Goal: Information Seeking & Learning: Learn about a topic

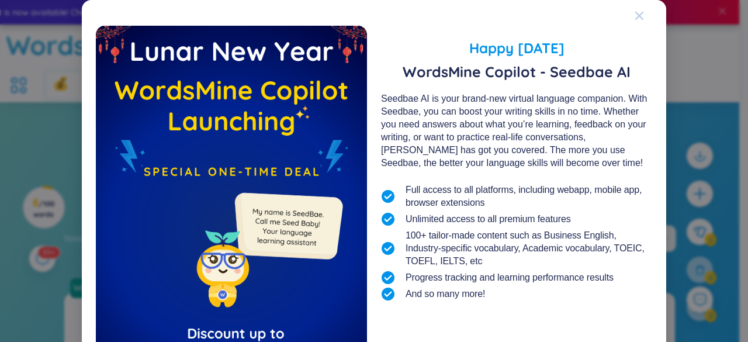
click at [648, 16] on span "Close" at bounding box center [650, 16] width 32 height 32
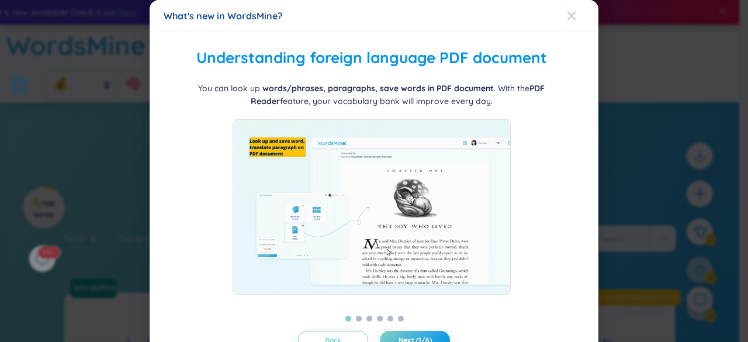
click at [568, 13] on icon "Close" at bounding box center [571, 15] width 9 height 9
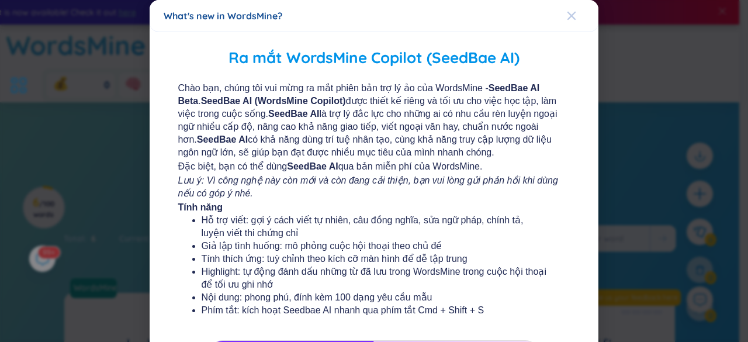
click at [574, 23] on span "Close" at bounding box center [583, 16] width 32 height 32
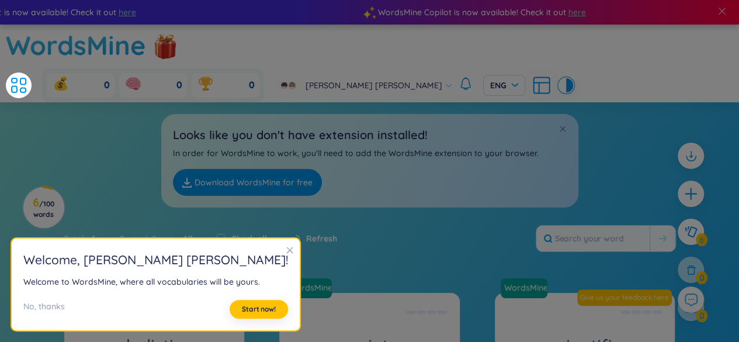
click at [286, 254] on icon "close" at bounding box center [290, 250] width 8 height 8
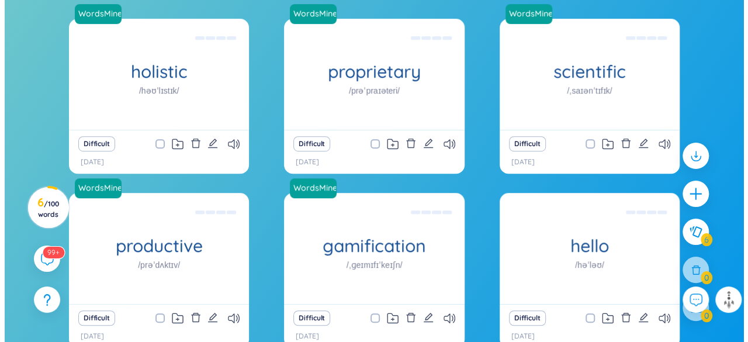
scroll to position [252, 0]
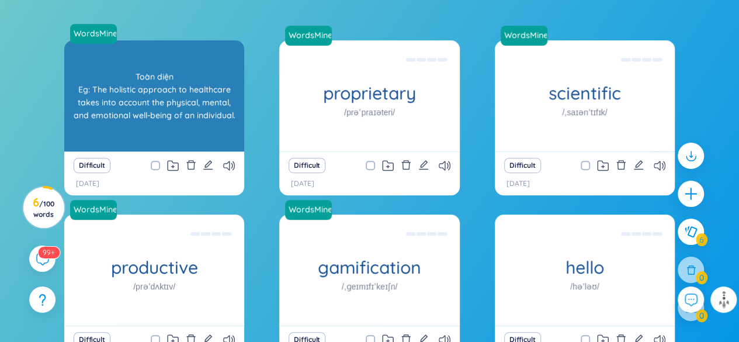
click at [213, 57] on div "Toàn diện Eg: The holistic approach to healthcare takes into account the physic…" at bounding box center [154, 95] width 168 height 105
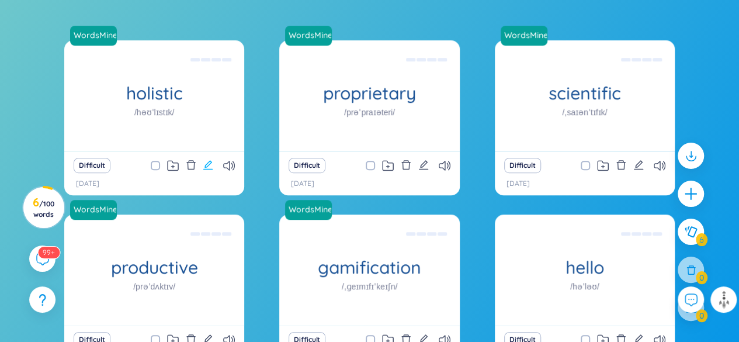
click at [209, 159] on icon "edit" at bounding box center [208, 164] width 11 height 11
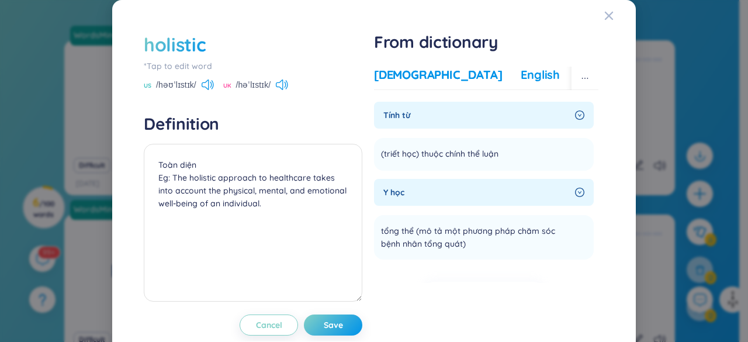
click at [520, 80] on div "English" at bounding box center [539, 75] width 39 height 16
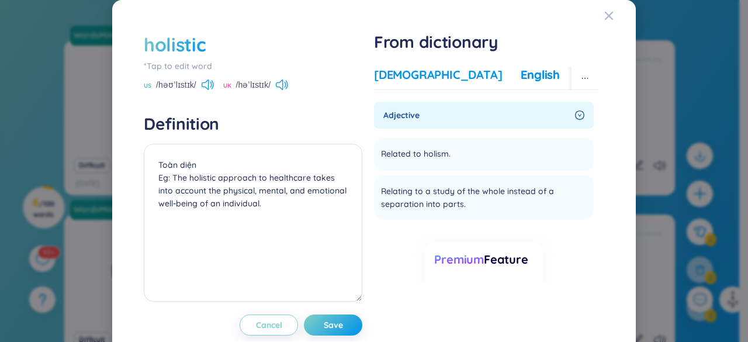
click at [398, 82] on div "[DEMOGRAPHIC_DATA]" at bounding box center [438, 75] width 128 height 16
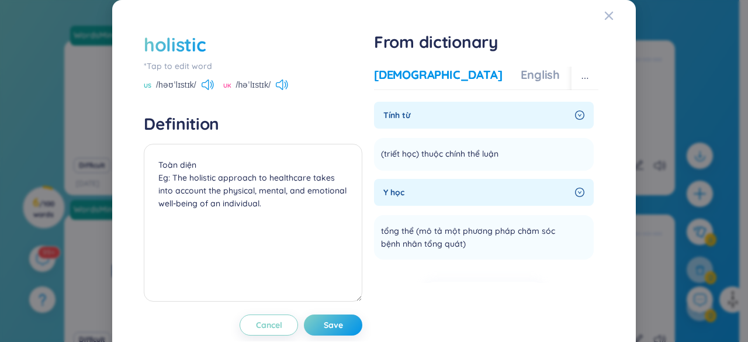
click at [575, 114] on icon "right-circle" at bounding box center [579, 114] width 9 height 9
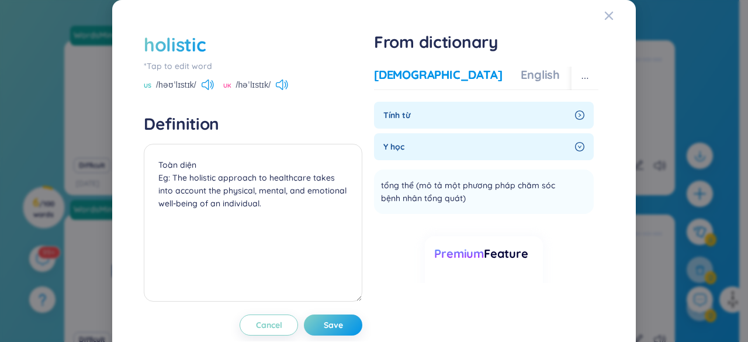
click at [575, 114] on icon "right-circle" at bounding box center [579, 114] width 9 height 9
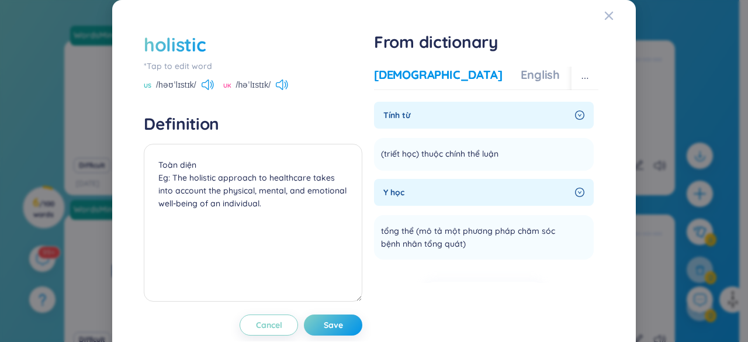
click at [473, 62] on div "Vietnamese English More examples Tính từ ([PERSON_NAME] học) [PERSON_NAME] thể …" at bounding box center [486, 181] width 224 height 239
click at [520, 77] on div "English" at bounding box center [539, 75] width 39 height 16
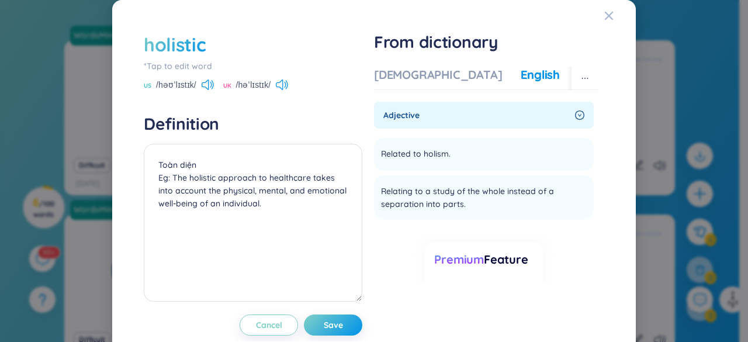
click at [523, 86] on div "Vietnamese English More examples" at bounding box center [518, 78] width 289 height 23
click at [523, 85] on div "Vietnamese English More examples" at bounding box center [518, 78] width 289 height 23
click at [578, 75] on div "More examples" at bounding box center [620, 75] width 85 height 16
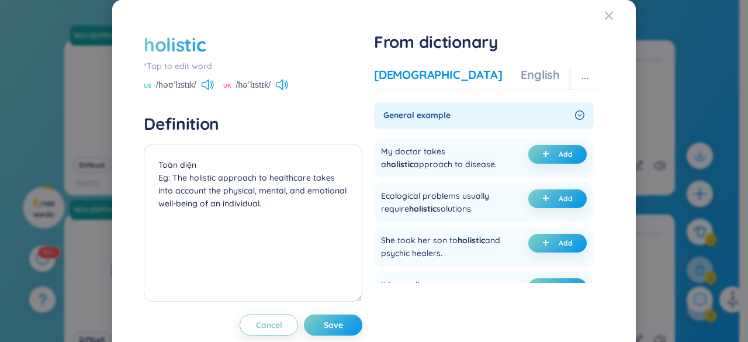
click at [402, 77] on div "[DEMOGRAPHIC_DATA]" at bounding box center [438, 75] width 128 height 16
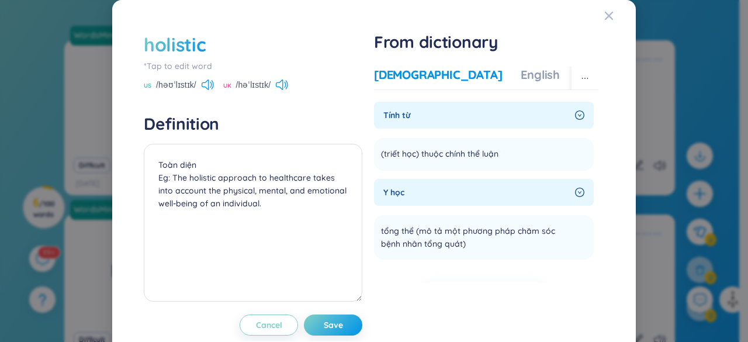
click at [578, 75] on div "More examples" at bounding box center [620, 75] width 85 height 16
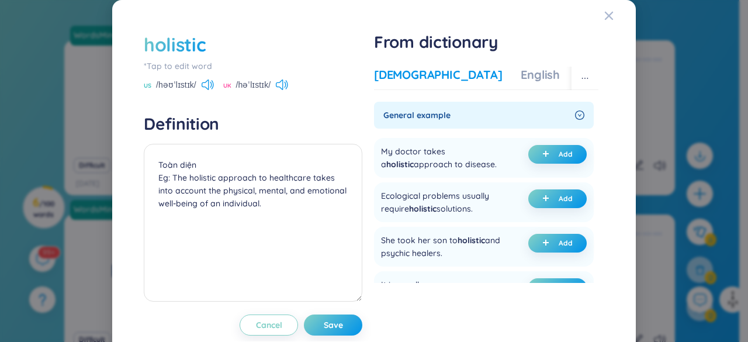
click at [374, 70] on div "[DEMOGRAPHIC_DATA]" at bounding box center [438, 75] width 128 height 16
